Goal: Transaction & Acquisition: Purchase product/service

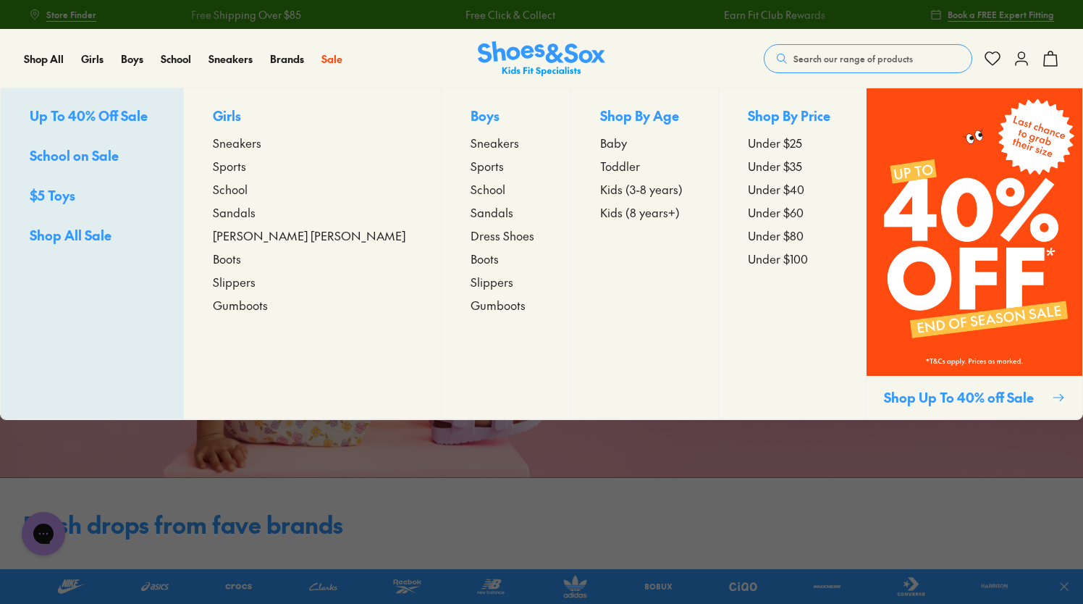
click at [261, 143] on span "Sneakers" at bounding box center [237, 142] width 49 height 17
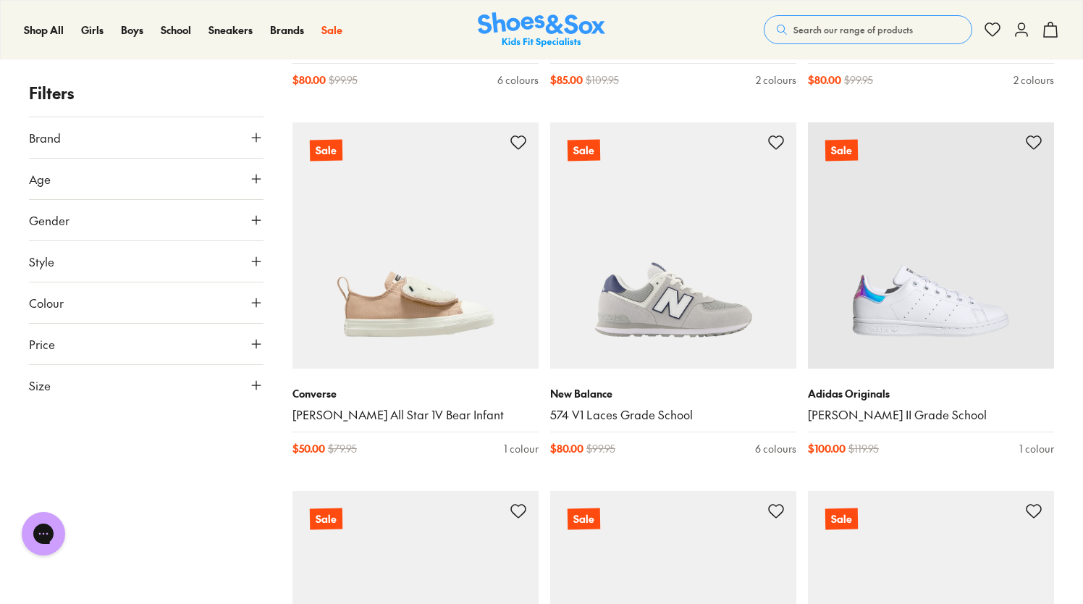
scroll to position [1229, 0]
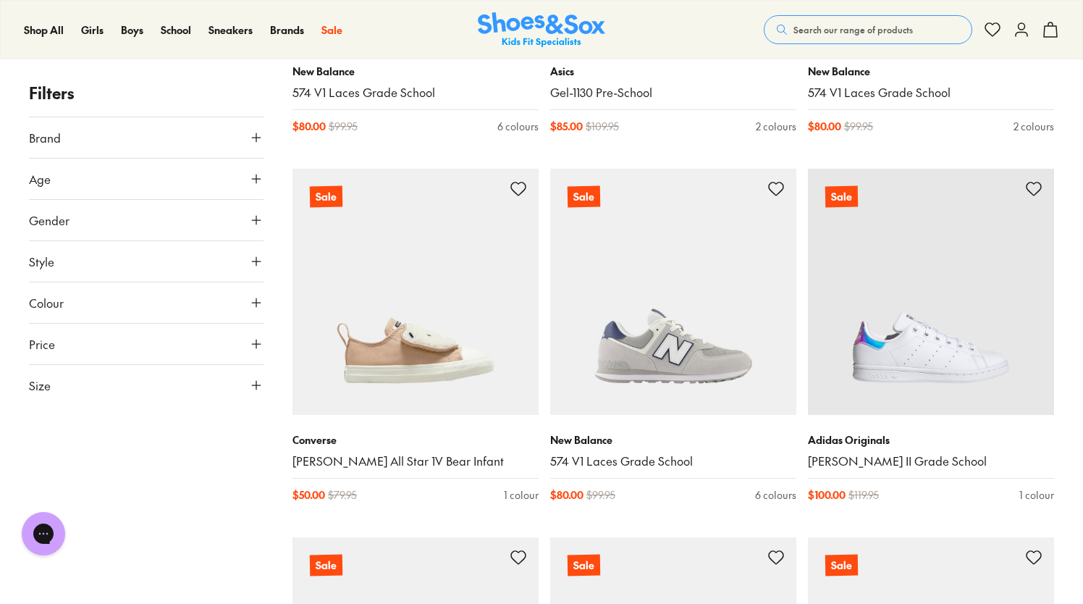
click at [255, 215] on icon at bounding box center [256, 220] width 14 height 14
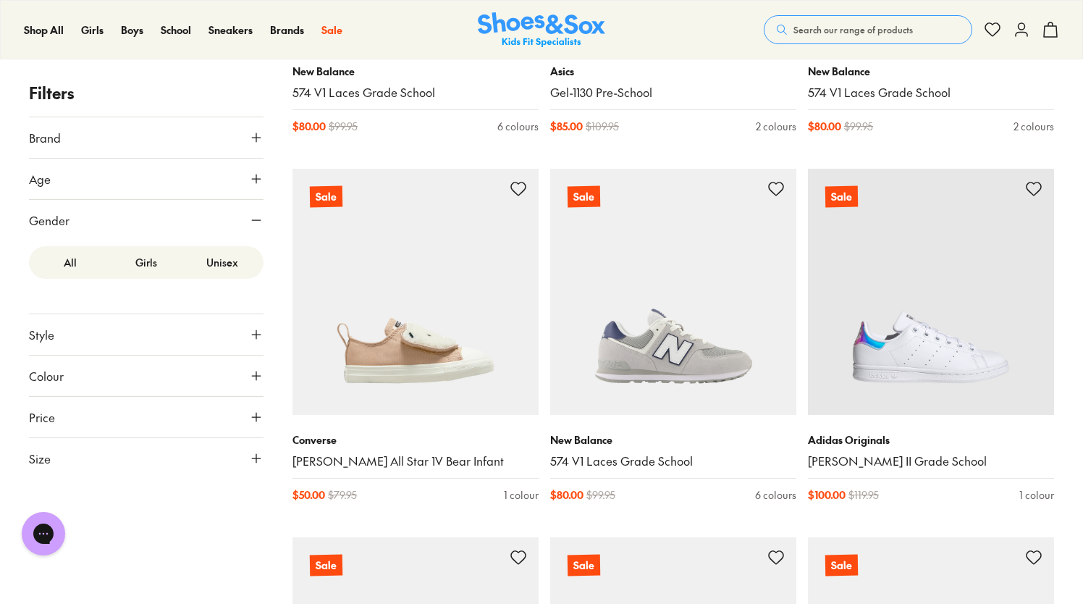
click at [224, 263] on label "Unisex" at bounding box center [223, 262] width 76 height 27
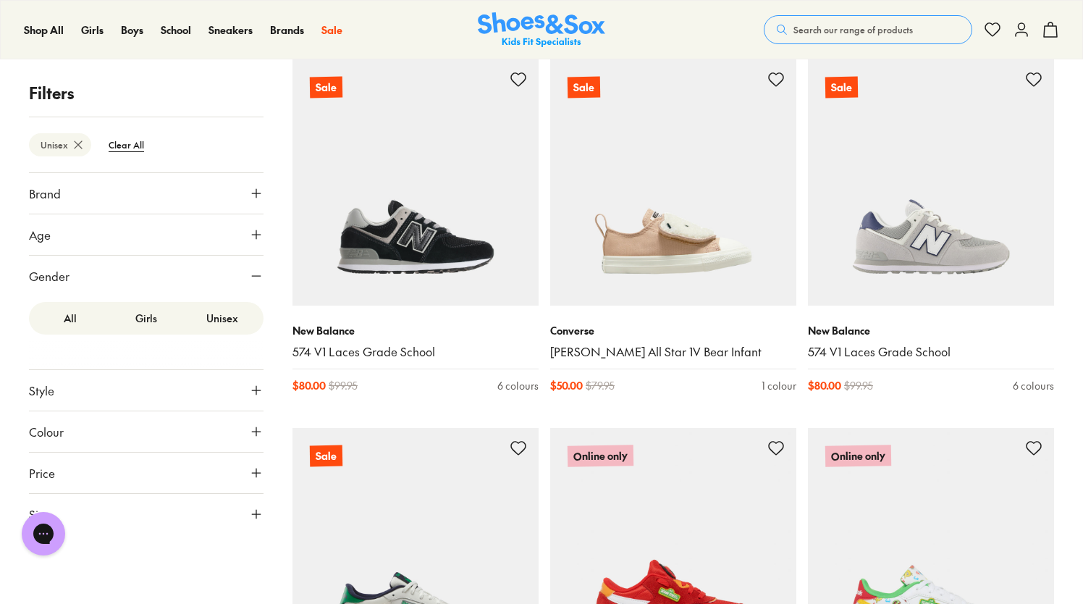
scroll to position [234, 0]
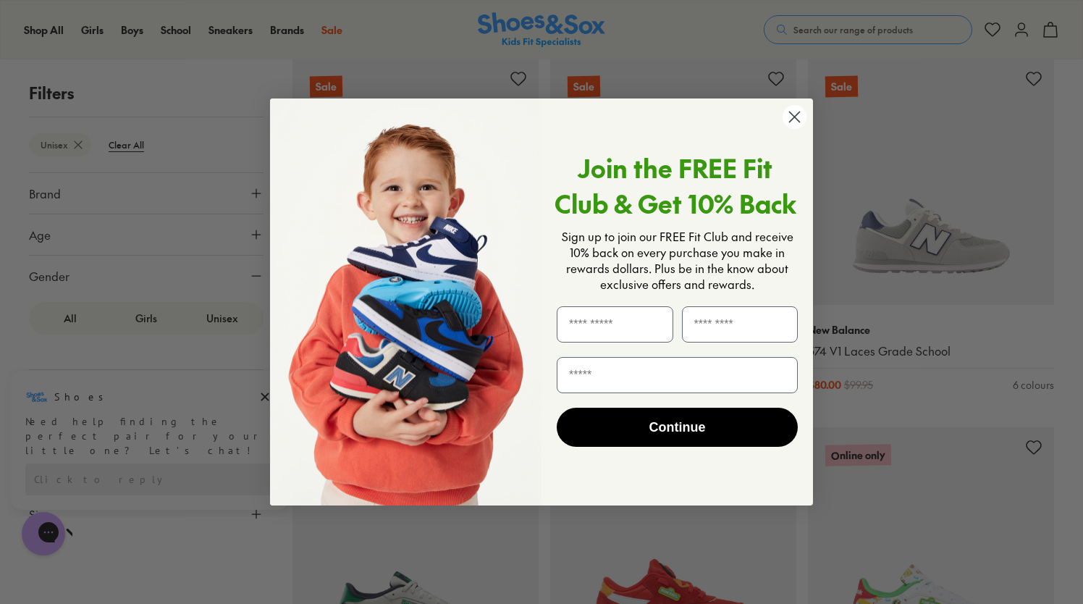
click at [258, 435] on div "Close dialog Join the FREE Fit Club & Get 10% Back Sign up to join our FREE Fit…" at bounding box center [542, 302] width 572 height 437
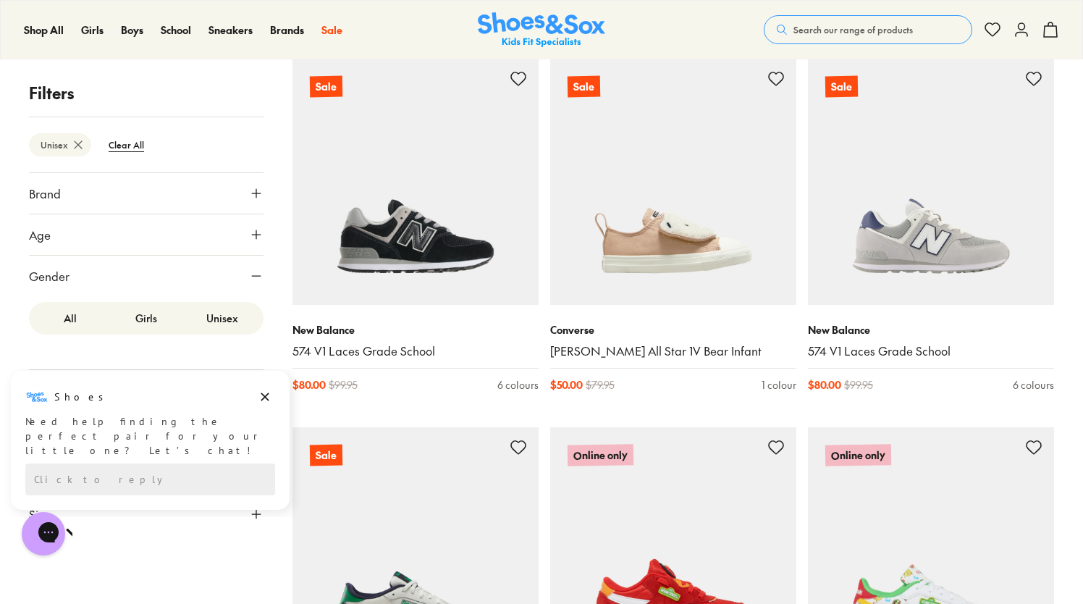
click at [239, 419] on div "Close dialog Join the FREE Fit Club & Get 10% Back Sign up to join our FREE Fit…" at bounding box center [541, 302] width 1083 height 604
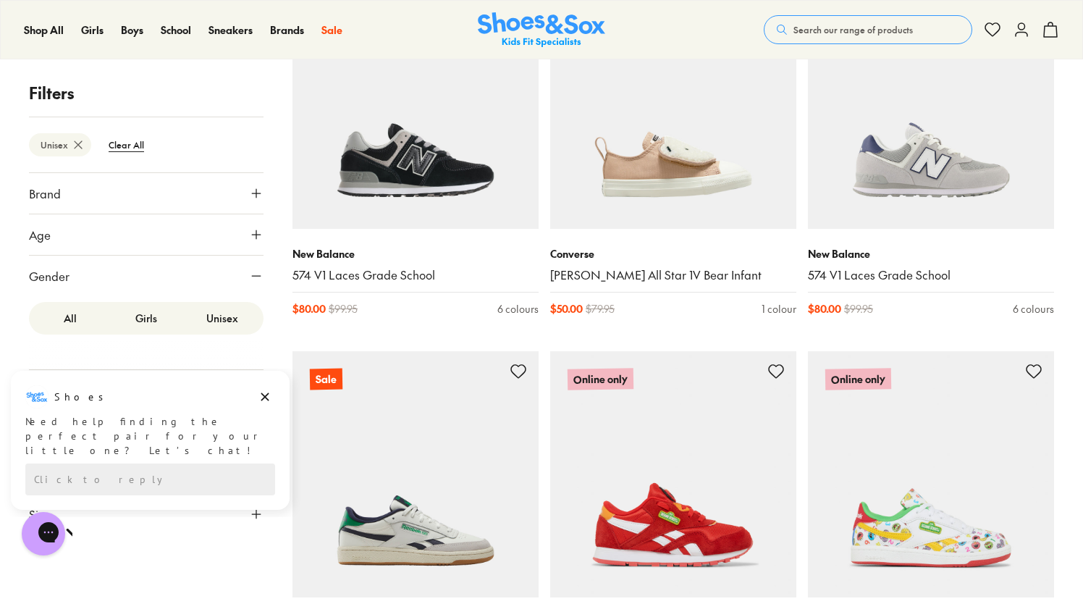
scroll to position [379, 0]
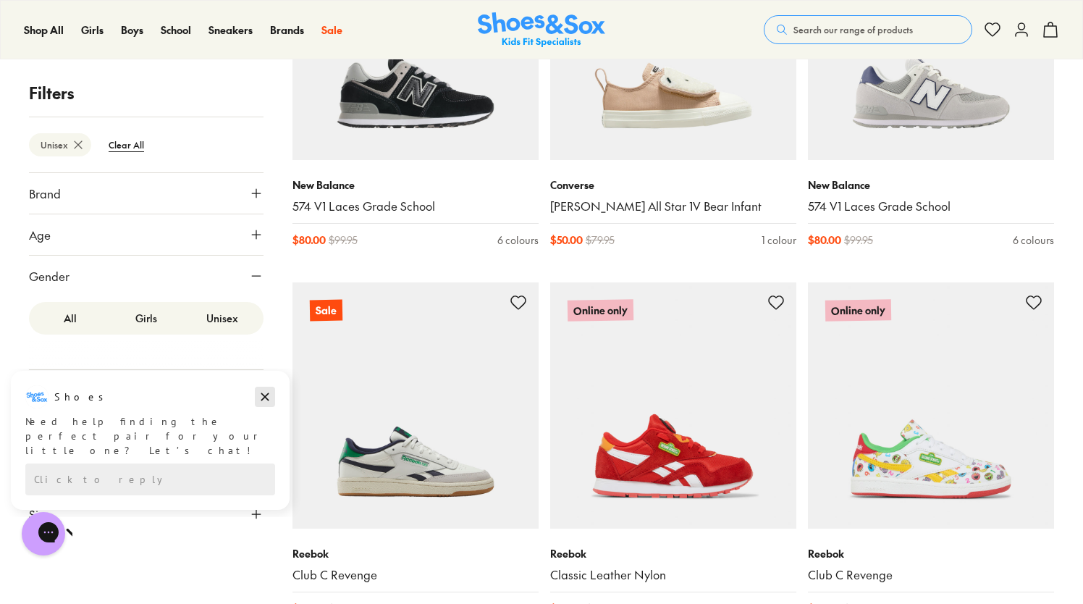
click at [261, 400] on icon "Dismiss campaign" at bounding box center [265, 397] width 8 height 8
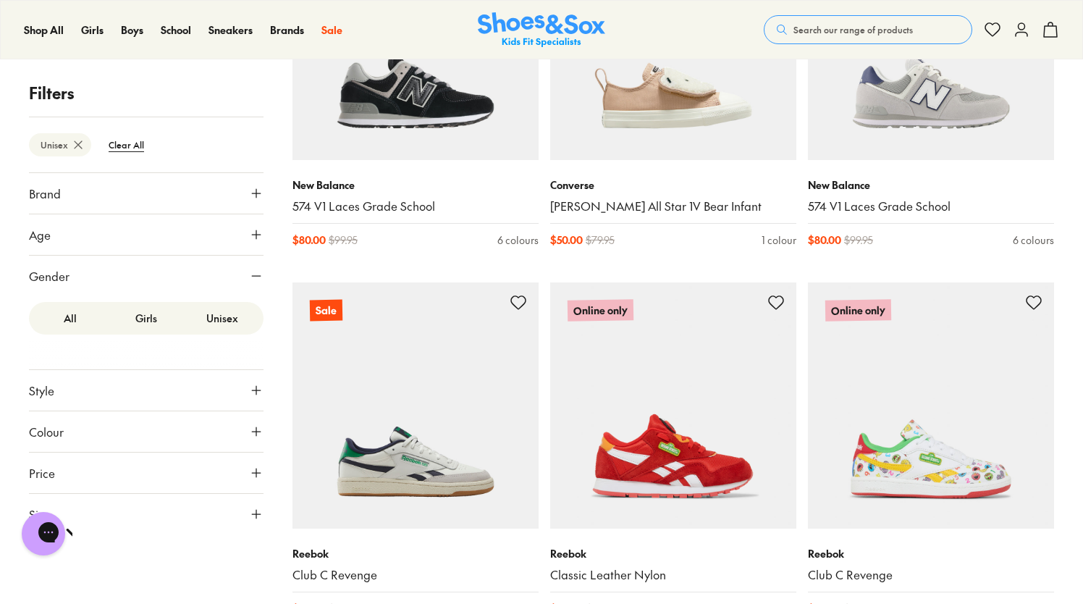
click at [258, 429] on use at bounding box center [256, 431] width 9 height 9
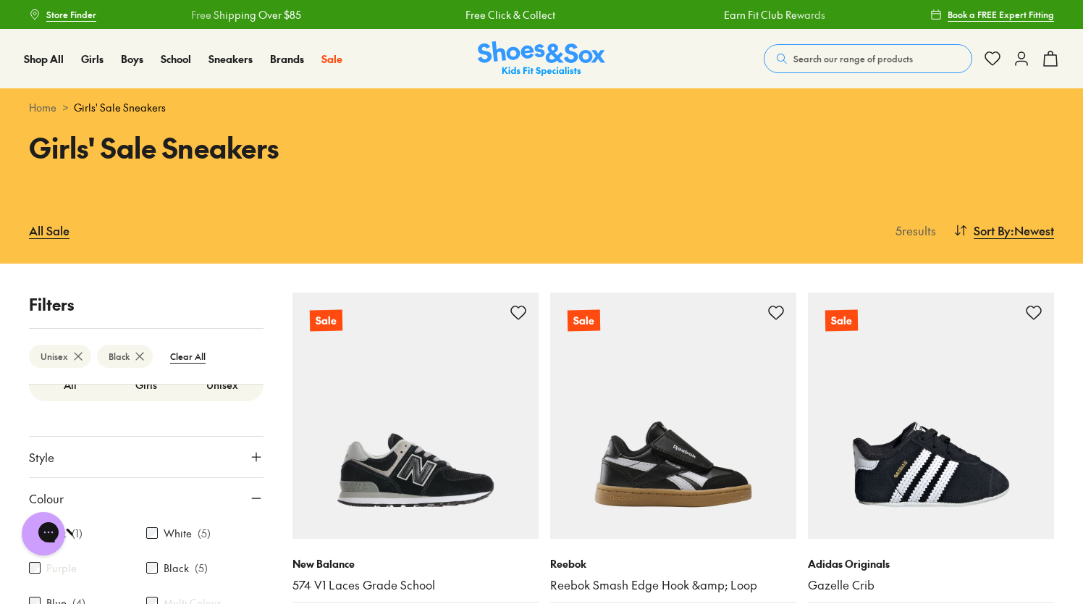
click at [921, 53] on button "Search our range of products" at bounding box center [868, 58] width 208 height 29
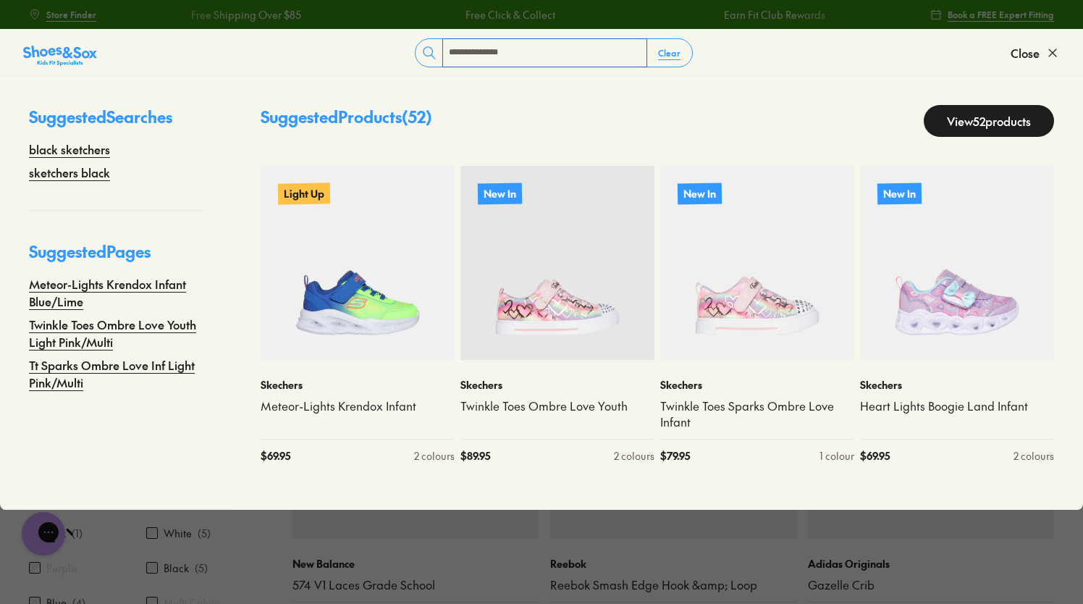
type input "**********"
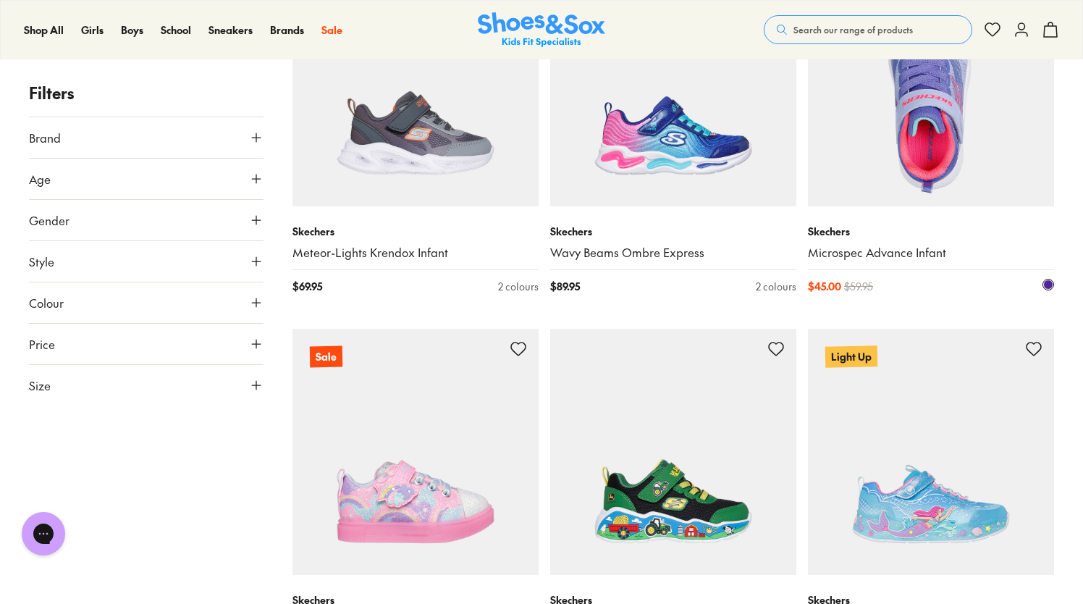
scroll to position [3617, 0]
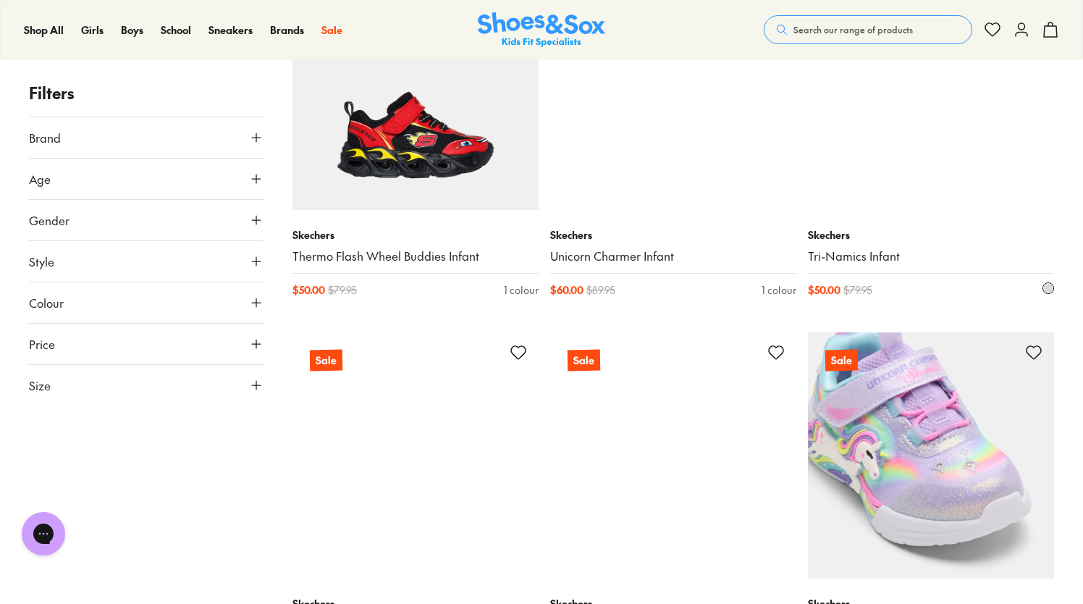
scroll to position [5137, 0]
